Goal: Task Accomplishment & Management: Manage account settings

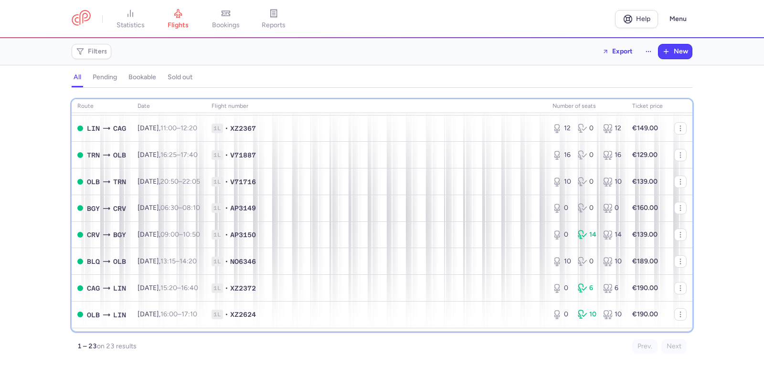
scroll to position [99, 0]
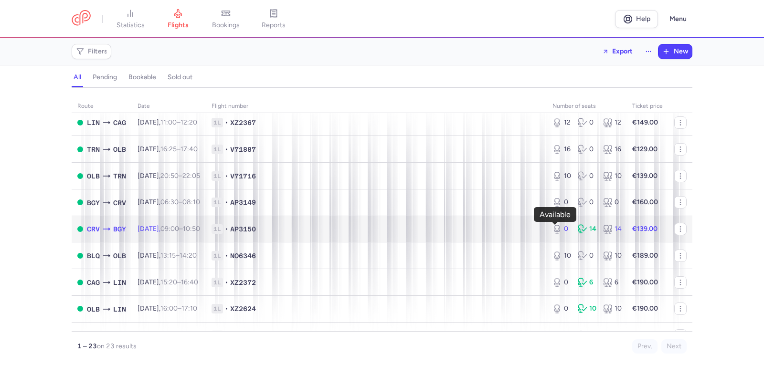
click at [553, 231] on icon at bounding box center [557, 229] width 10 height 10
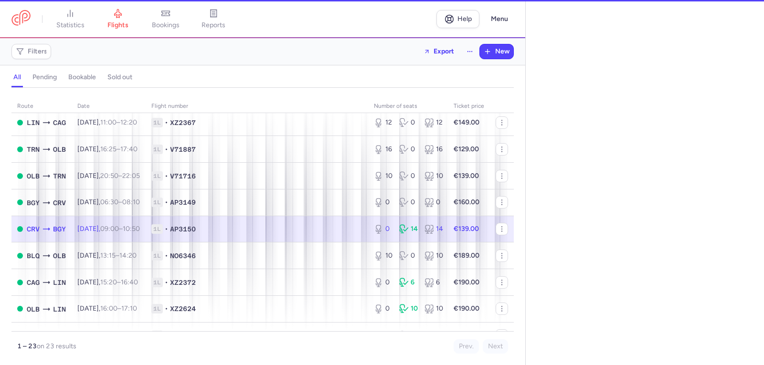
select select "days"
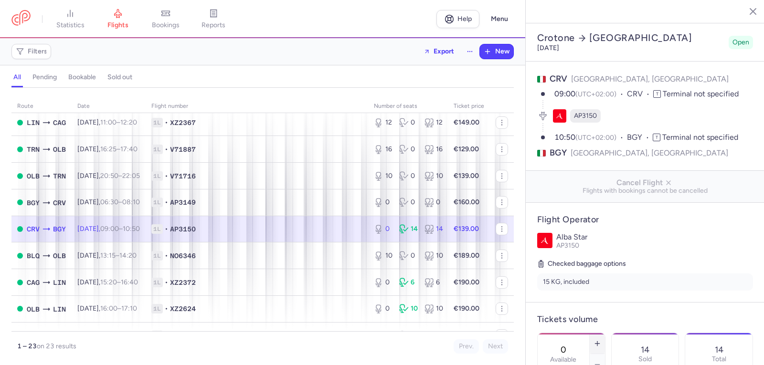
click at [601, 340] on icon "button" at bounding box center [597, 344] width 8 height 8
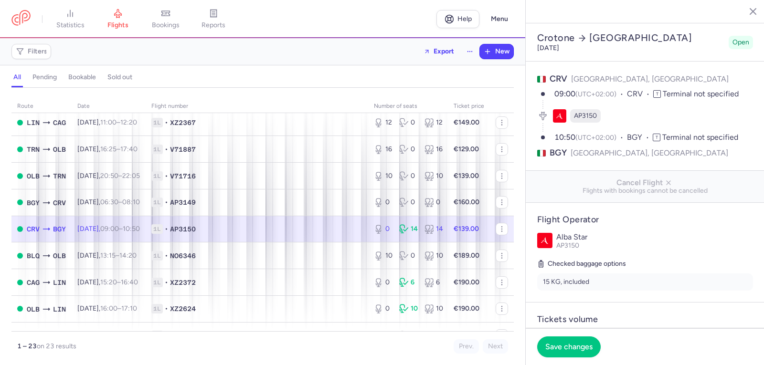
click at [601, 340] on icon "button" at bounding box center [597, 344] width 8 height 8
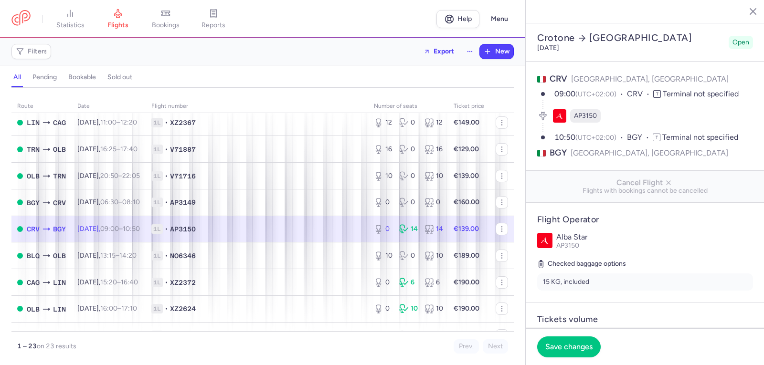
click at [601, 340] on icon "button" at bounding box center [597, 344] width 8 height 8
type input "11"
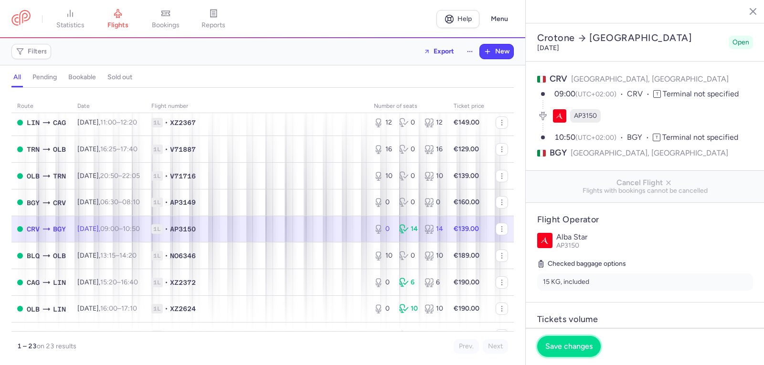
click at [559, 346] on span "Save changes" at bounding box center [568, 346] width 47 height 9
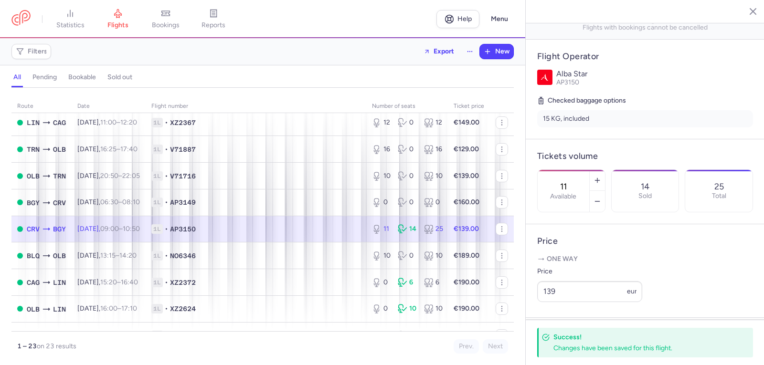
scroll to position [241, 0]
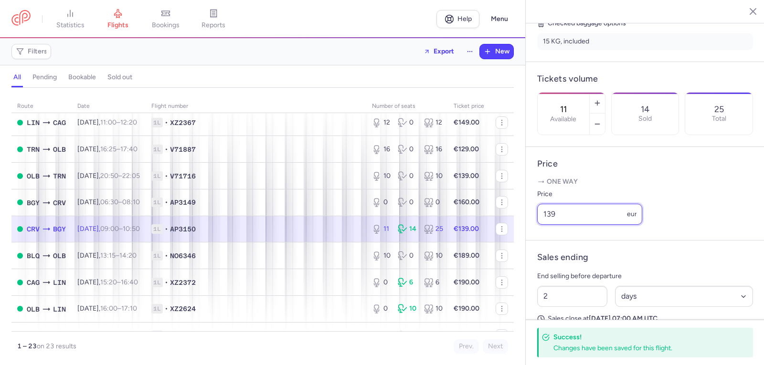
click at [551, 225] on input "139" at bounding box center [589, 214] width 105 height 21
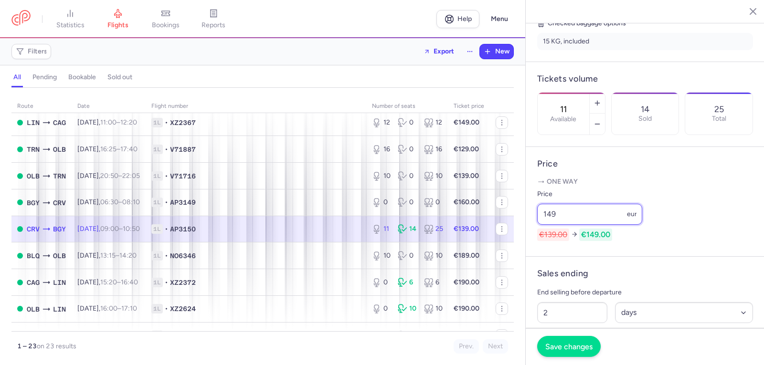
type input "149"
click at [566, 351] on button "Save changes" at bounding box center [568, 346] width 63 height 21
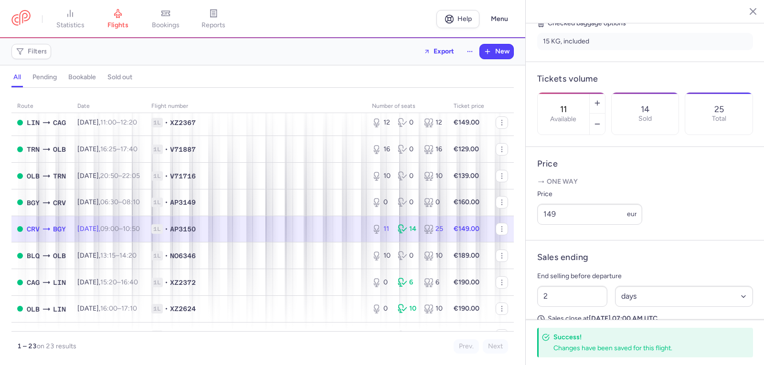
click at [706, 215] on div "Price 149 eur" at bounding box center [645, 207] width 216 height 36
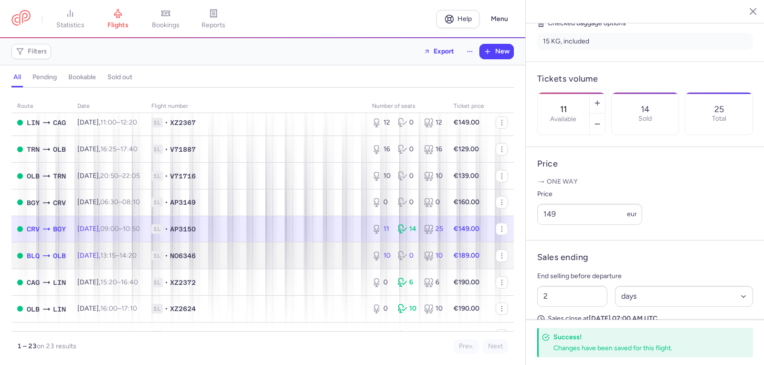
click at [439, 255] on div "10 0 10" at bounding box center [407, 255] width 78 height 17
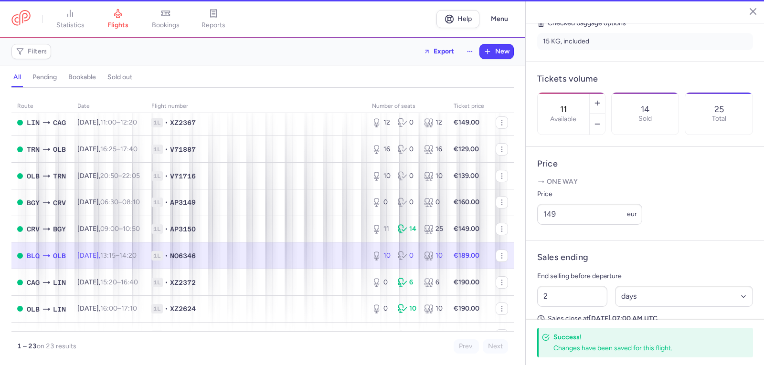
type input "10"
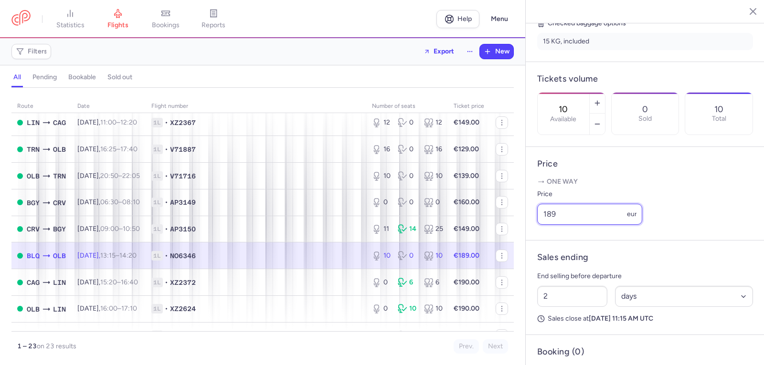
click at [552, 225] on input "189" at bounding box center [589, 214] width 105 height 21
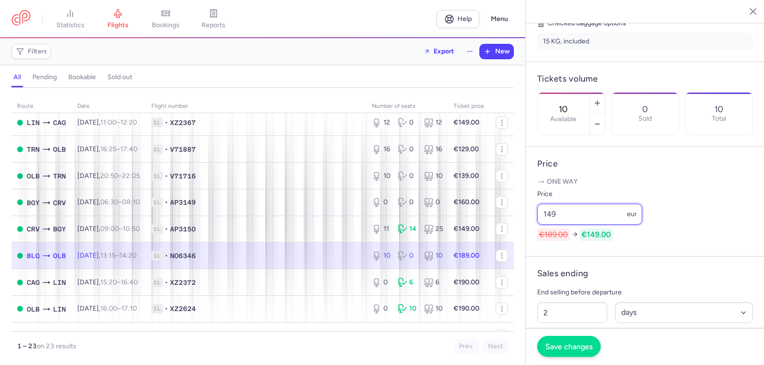
type input "149"
click at [570, 347] on span "Save changes" at bounding box center [568, 346] width 47 height 9
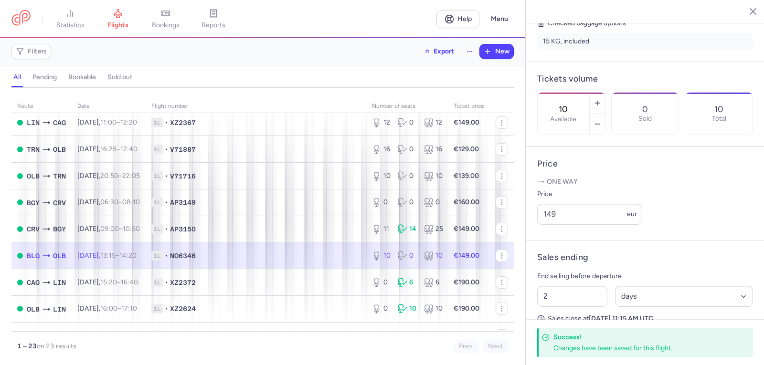
click at [623, 241] on article "Price One way Price 149 eur" at bounding box center [645, 194] width 239 height 94
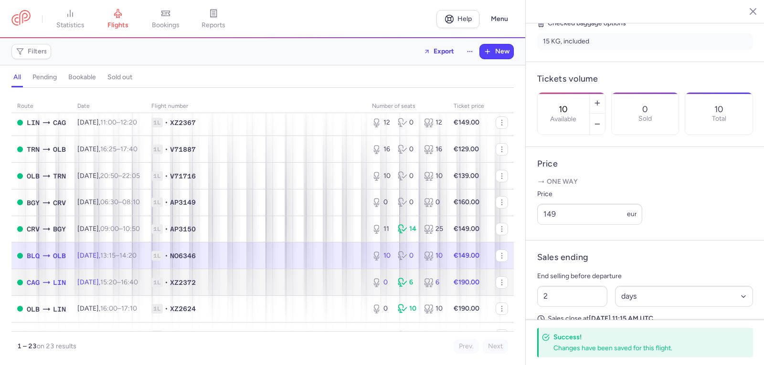
click at [168, 284] on span "•" at bounding box center [166, 283] width 3 height 10
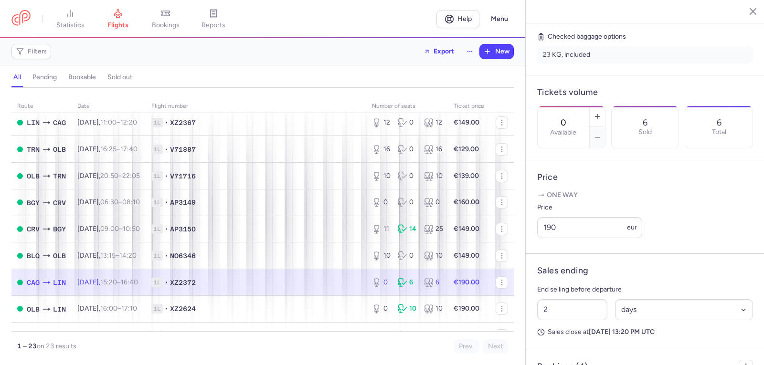
scroll to position [238, 0]
click at [601, 114] on icon "button" at bounding box center [597, 118] width 8 height 8
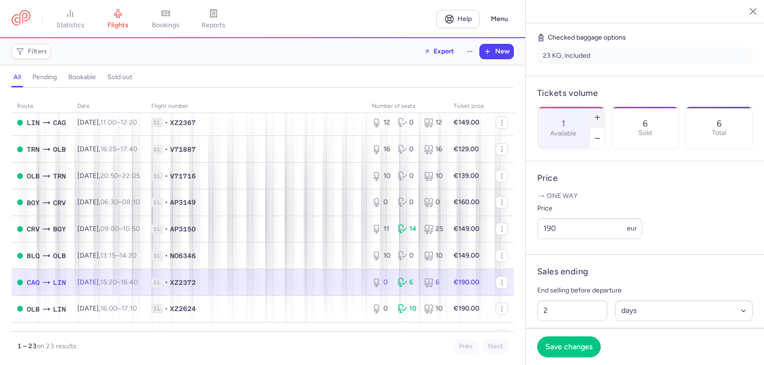
click at [601, 114] on icon "button" at bounding box center [597, 118] width 8 height 8
type input "2"
click at [561, 239] on input "190" at bounding box center [589, 228] width 105 height 21
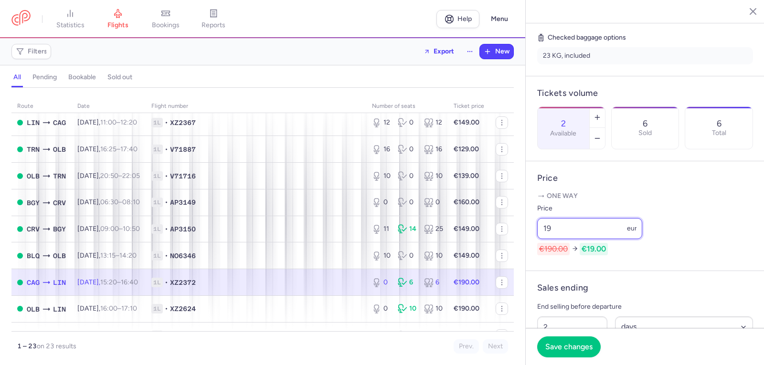
type input "1"
type input "210"
click at [561, 343] on span "Save changes" at bounding box center [568, 346] width 47 height 9
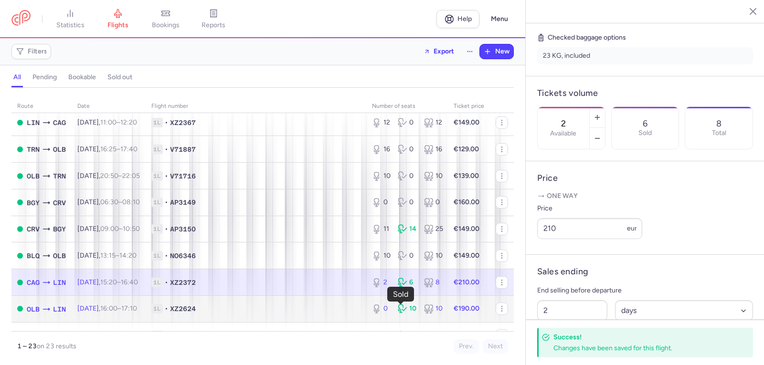
click at [398, 306] on icon at bounding box center [403, 309] width 10 height 10
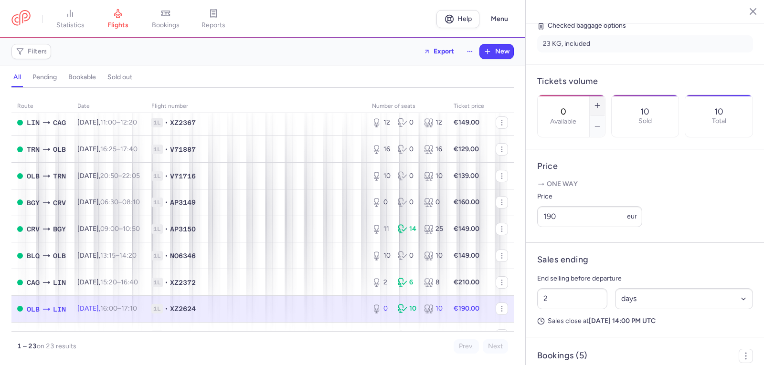
click at [601, 102] on icon "button" at bounding box center [597, 106] width 8 height 8
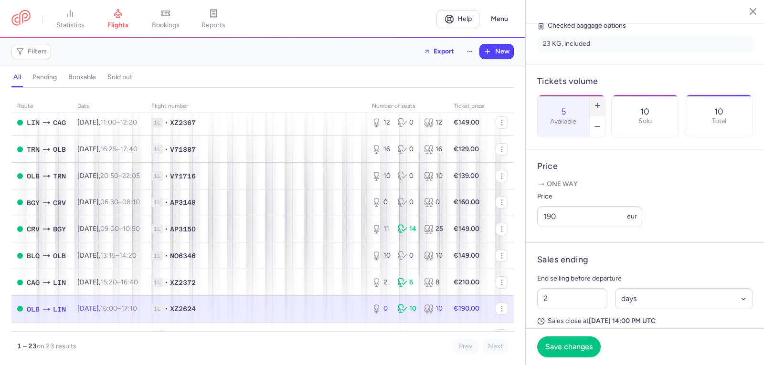
click at [601, 102] on icon "button" at bounding box center [597, 106] width 8 height 8
click at [553, 347] on span "Save changes" at bounding box center [568, 346] width 47 height 9
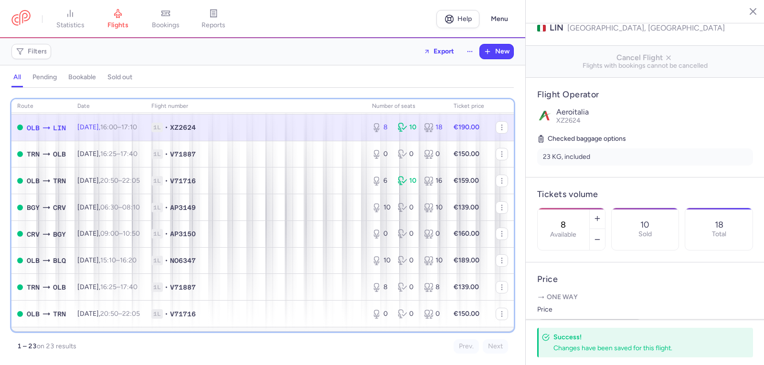
scroll to position [279, 0]
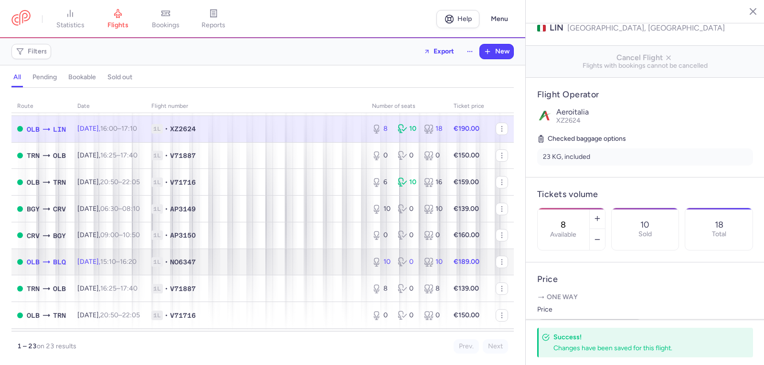
click at [84, 261] on span "[DATE] 15:10 – 16:20 +0" at bounding box center [106, 262] width 59 height 8
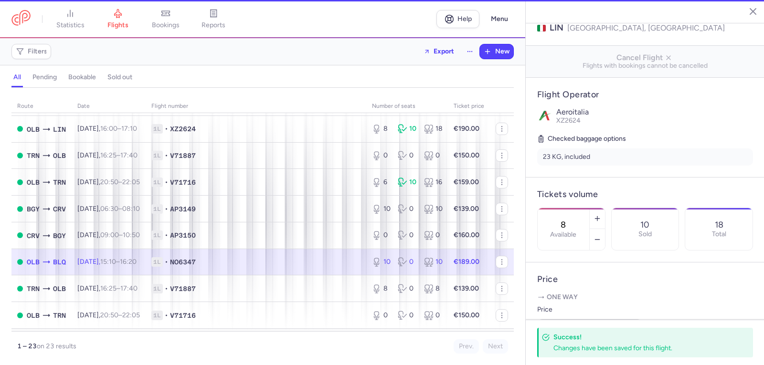
type input "10"
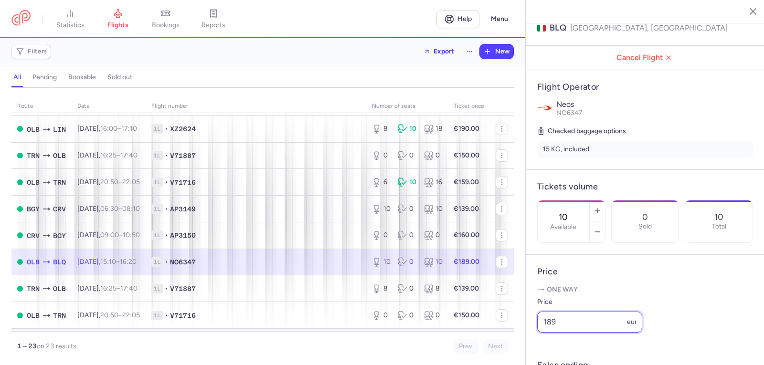
click at [552, 333] on input "189" at bounding box center [589, 322] width 105 height 21
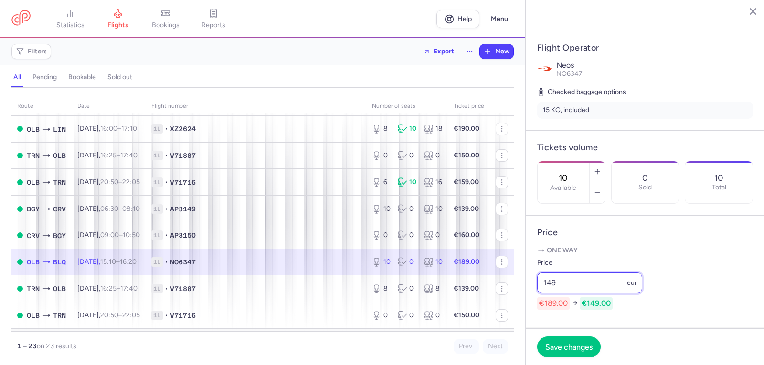
scroll to position [172, 0]
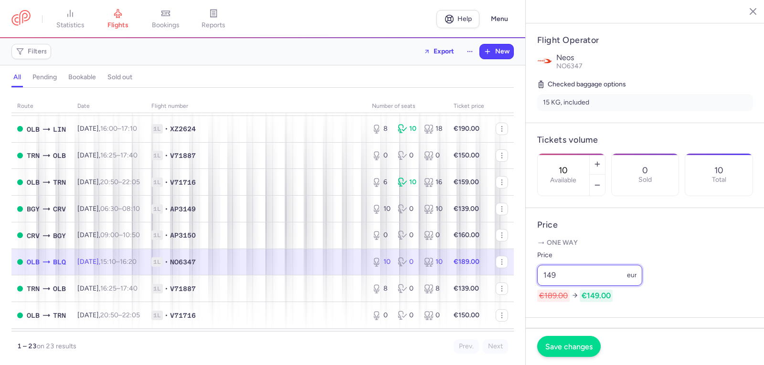
type input "149"
click at [575, 349] on span "Save changes" at bounding box center [568, 346] width 47 height 9
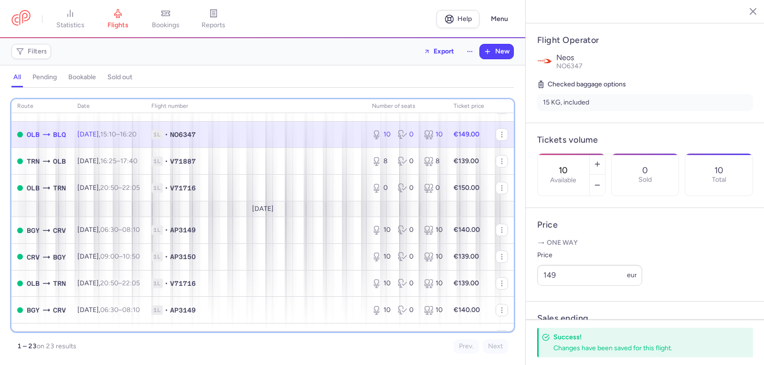
scroll to position [425, 0]
